Goal: Find specific page/section: Find specific page/section

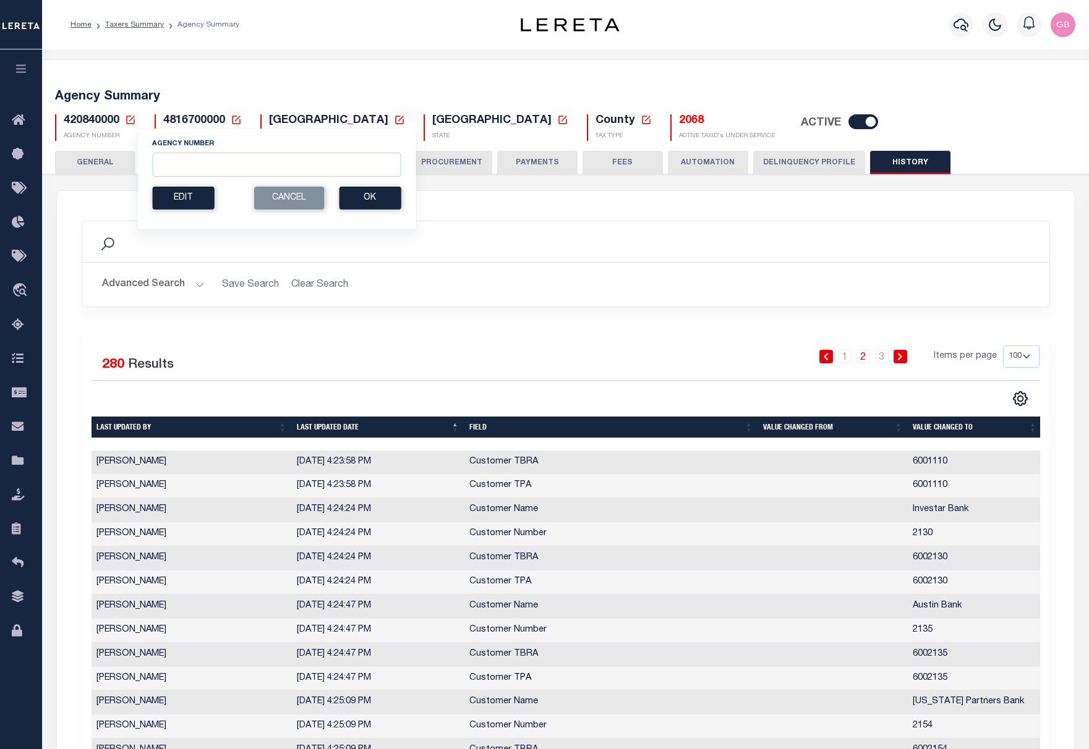
select select "100"
click at [238, 168] on input "Agency Number" at bounding box center [276, 165] width 248 height 24
type input "101528801"
click at [386, 198] on button "Ok" at bounding box center [370, 198] width 62 height 23
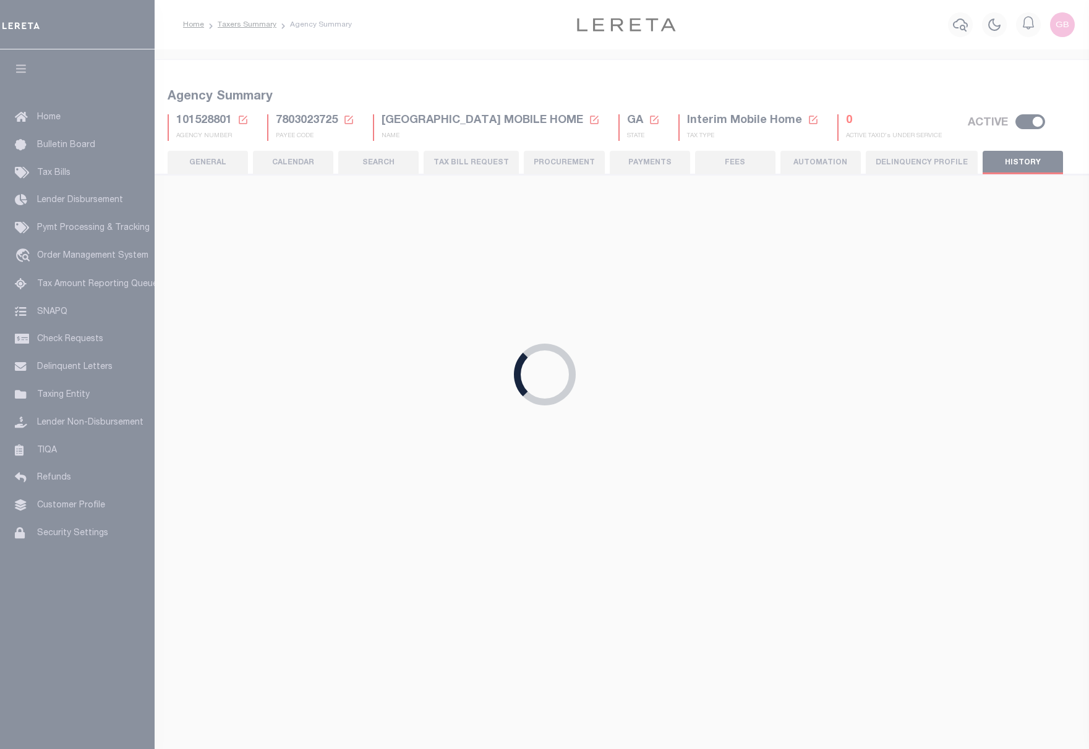
select select
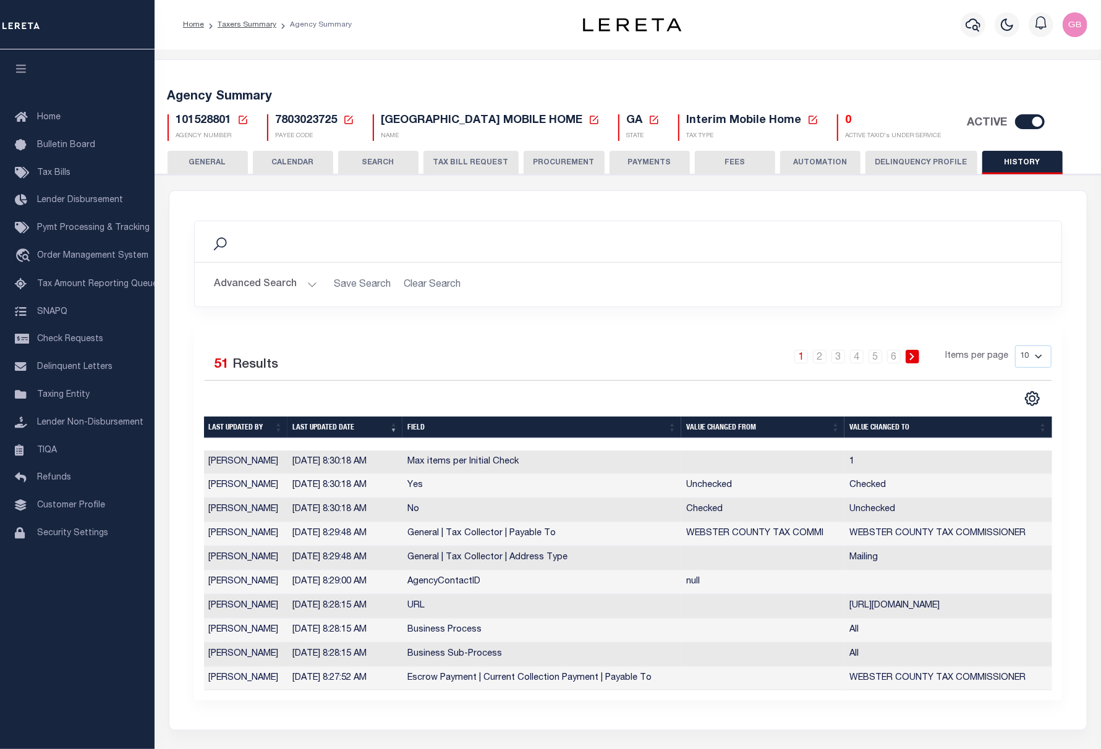
click at [213, 161] on button "GENERAL" at bounding box center [208, 162] width 80 height 23
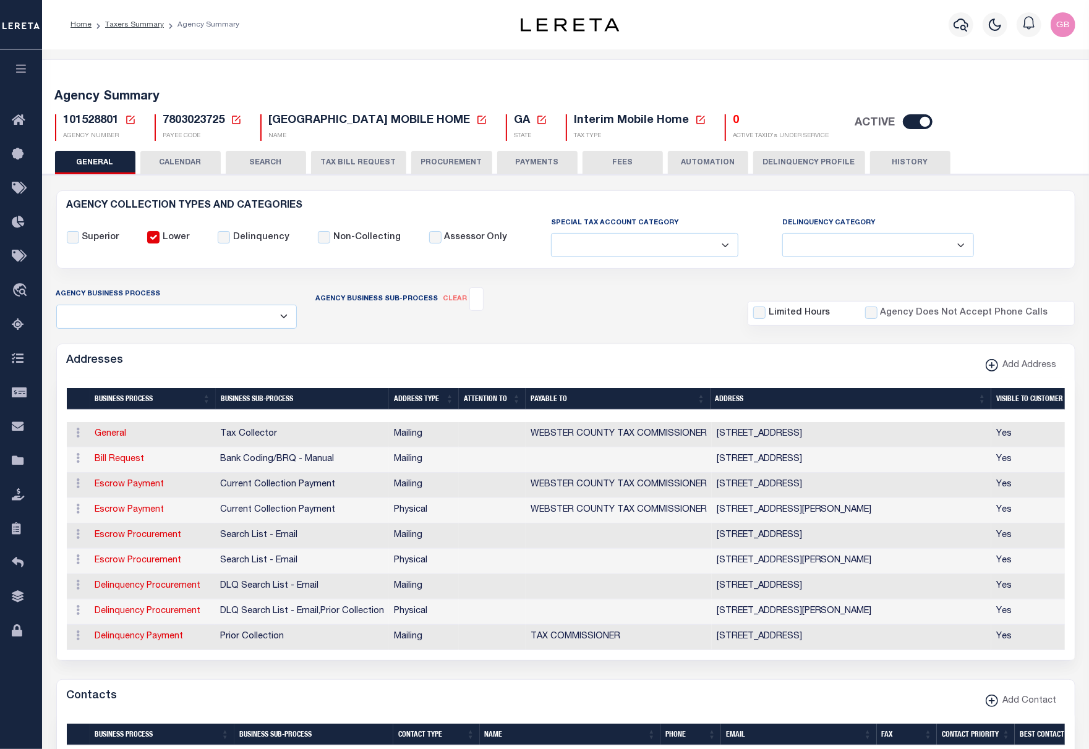
click at [898, 158] on button "HISTORY" at bounding box center [910, 162] width 80 height 23
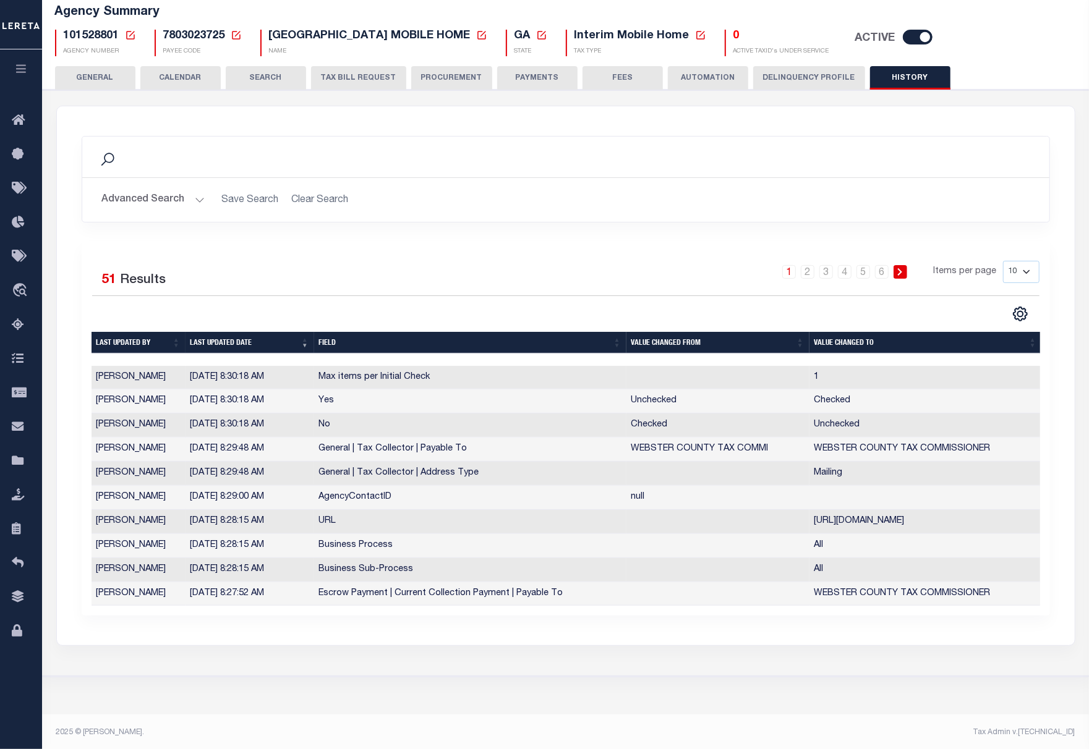
scroll to position [99, 0]
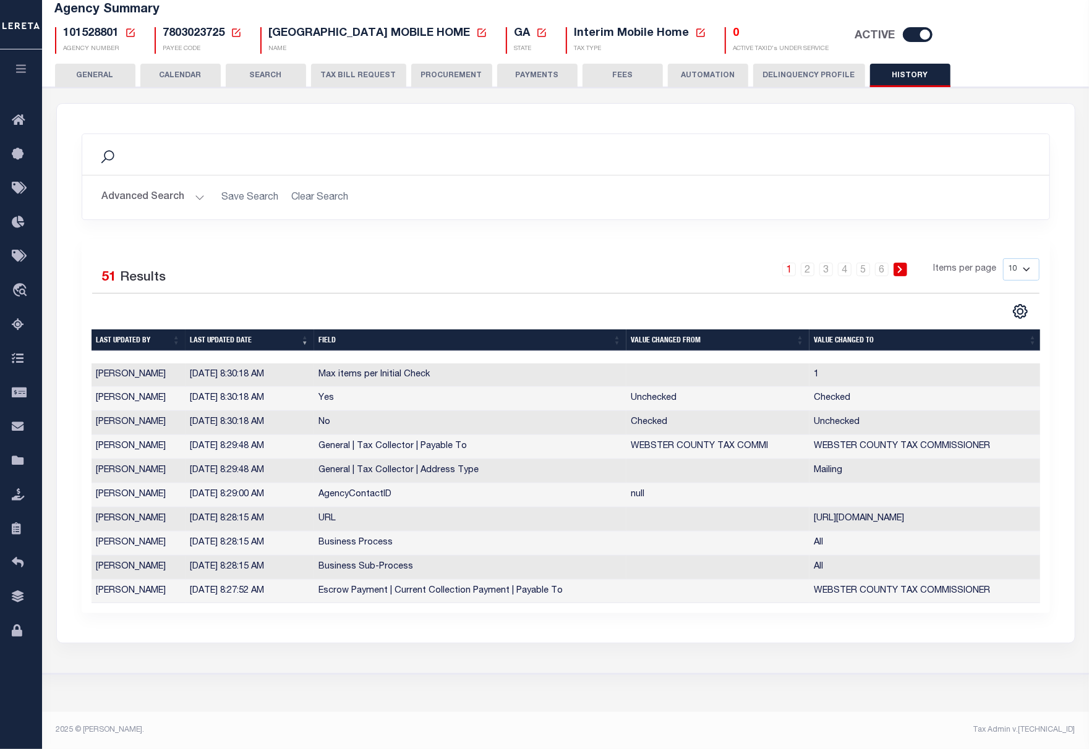
click at [102, 64] on button "GENERAL" at bounding box center [95, 75] width 80 height 23
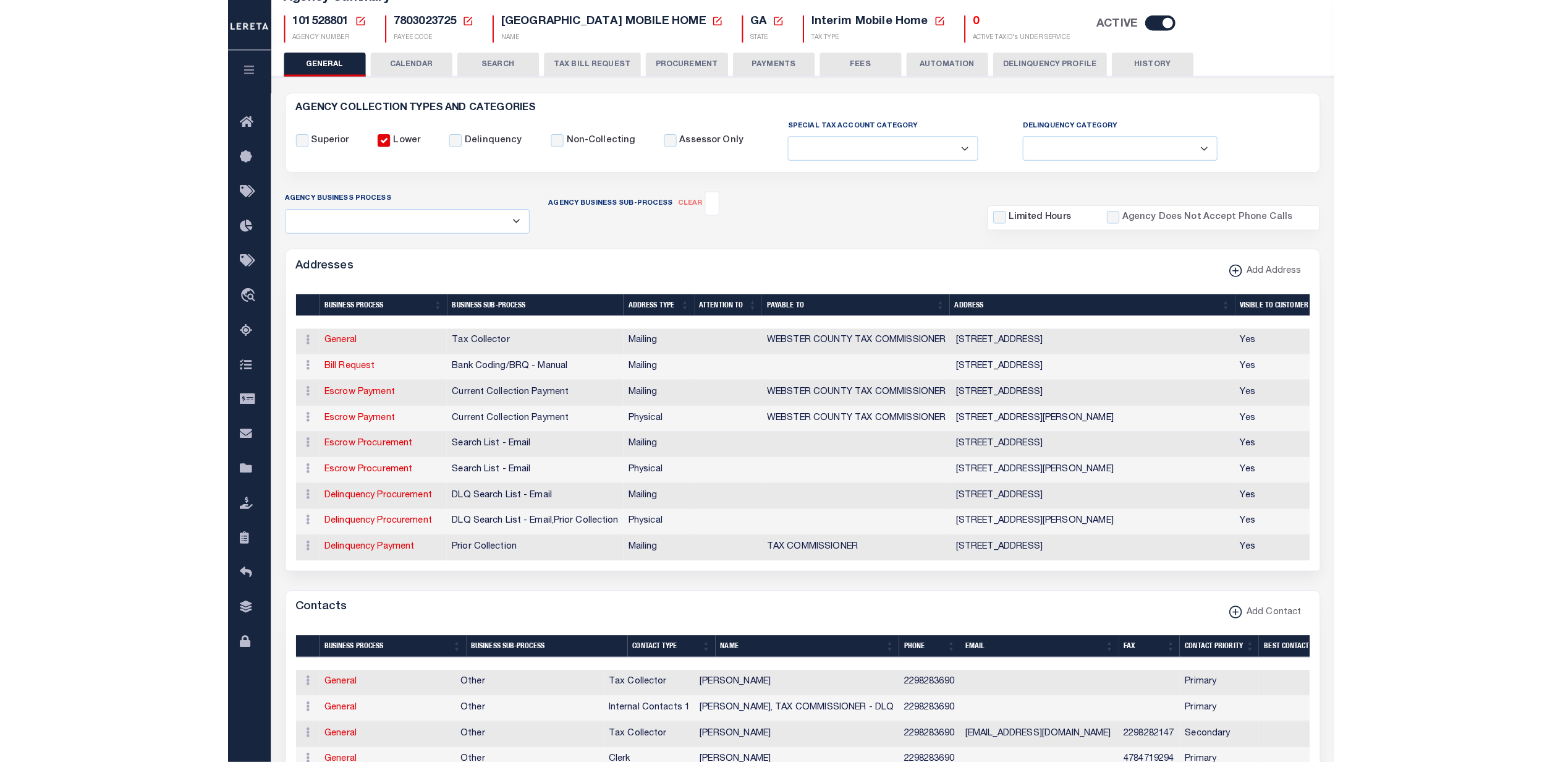
scroll to position [0, 0]
